Goal: Download file/media

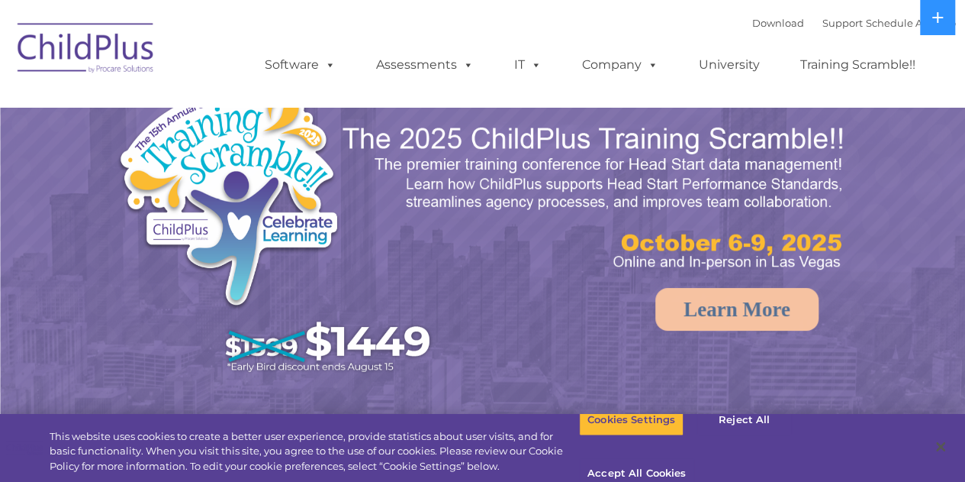
select select "MEDIUM"
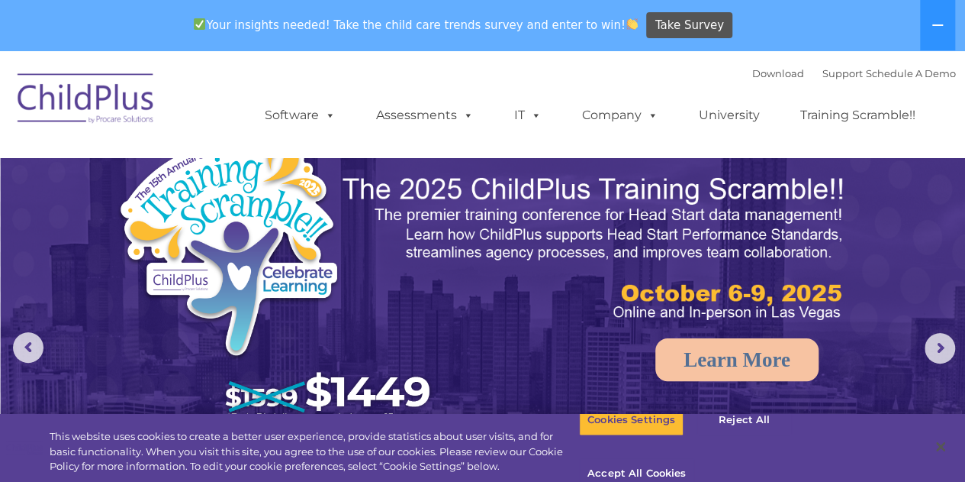
click at [82, 111] on img at bounding box center [86, 101] width 153 height 76
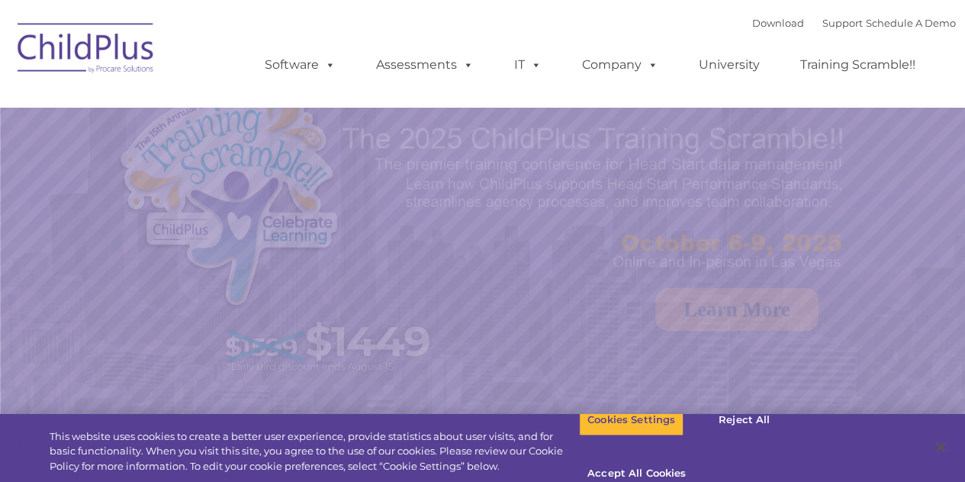
select select "MEDIUM"
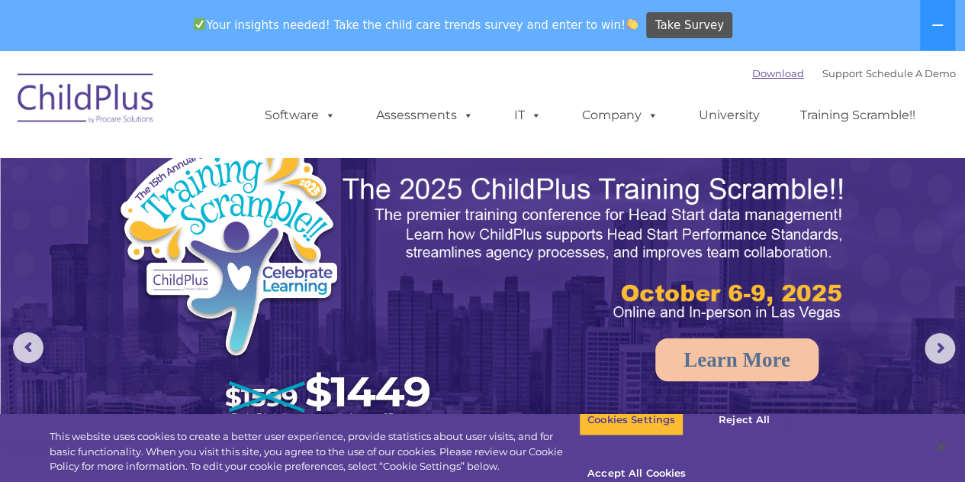
click at [775, 76] on link "Download" at bounding box center [778, 73] width 52 height 12
